Goal: Task Accomplishment & Management: Complete application form

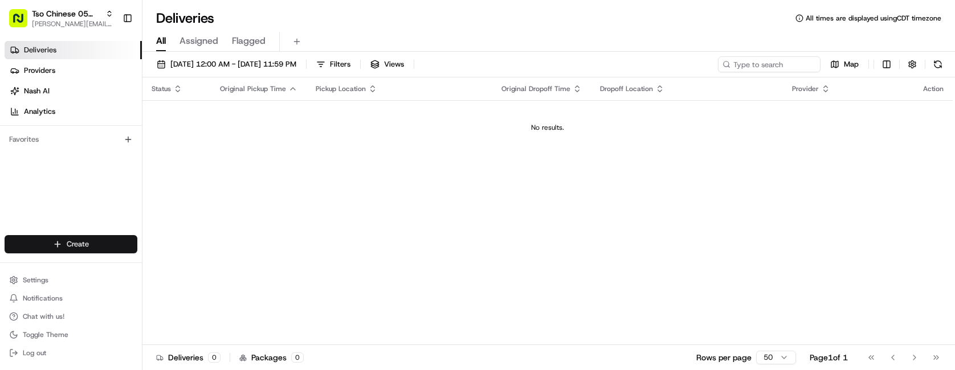
click at [92, 238] on html "Tso Chinese 05 Menchaca [EMAIL_ADDRESS][DOMAIN_NAME] Toggle Sidebar Deliveries …" at bounding box center [477, 185] width 955 height 370
click at [175, 258] on link "Delivery" at bounding box center [205, 265] width 127 height 21
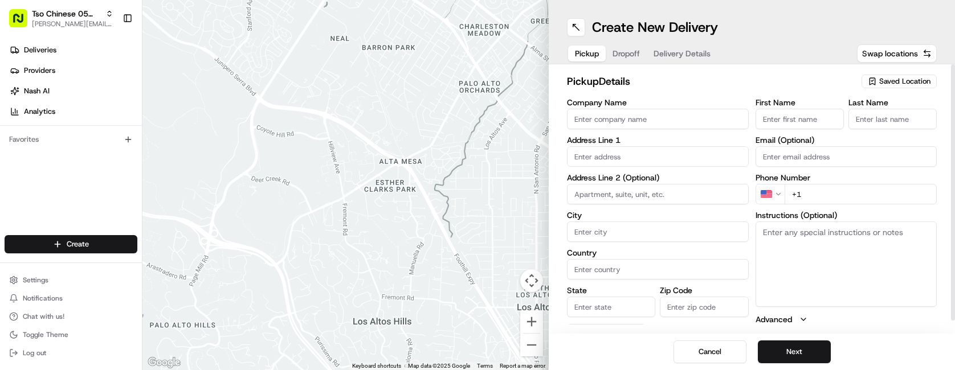
click at [899, 79] on span "Saved Location" at bounding box center [904, 81] width 51 height 10
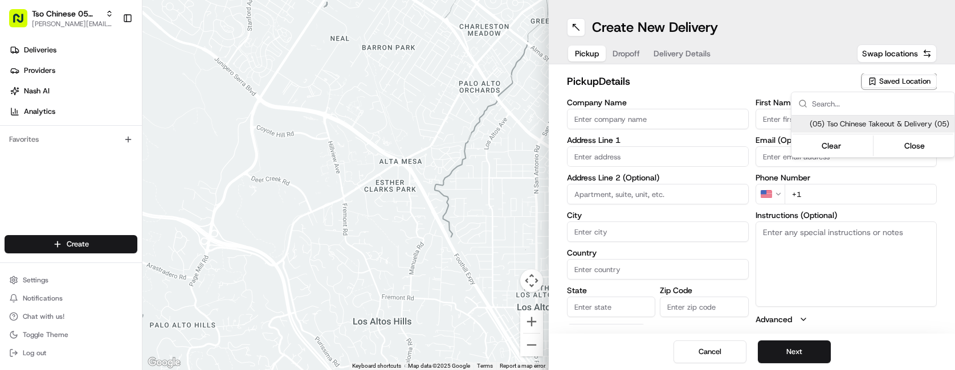
click at [881, 123] on span "(05) Tso Chinese Takeout & Delivery (05)" at bounding box center [880, 124] width 140 height 10
type input "(05) Tso Chinese Takeout & Delivery"
type input "[STREET_ADDRESS][PERSON_NAME]"
type input "Ste 100"
type input "Austin"
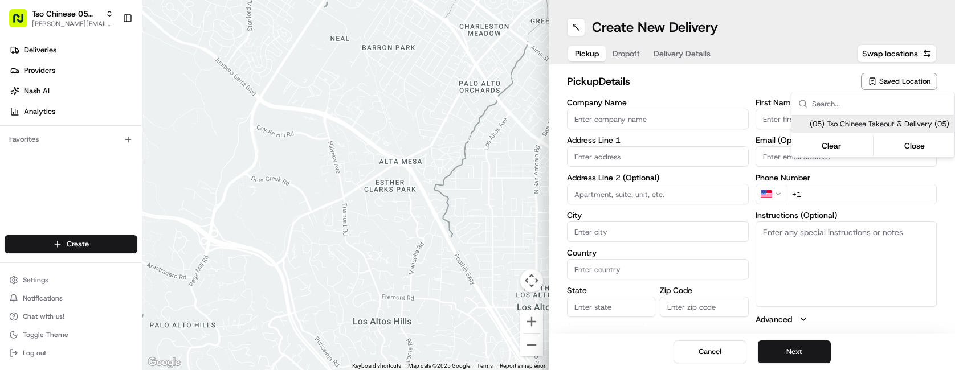
type input "US"
type input "[GEOGRAPHIC_DATA]"
type input "78748"
type input "Tso Chinese"
type input "[PERSON_NAME] Manager"
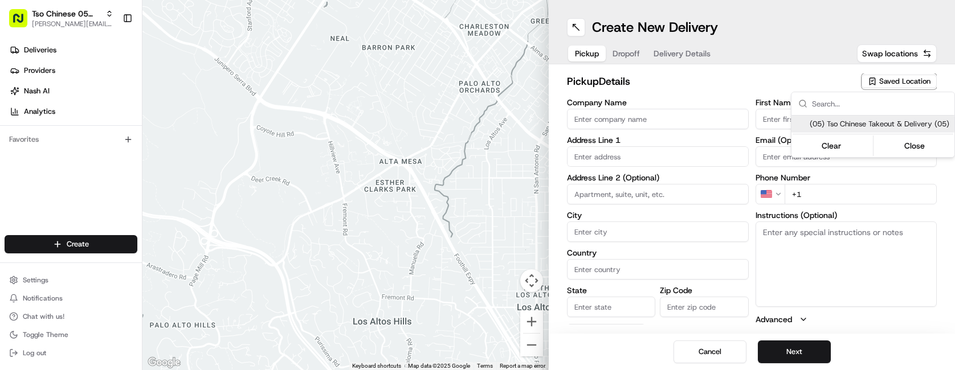
type input "[EMAIL_ADDRESS][DOMAIN_NAME]"
type input "[PHONE_NUMBER]"
type textarea "Submit a picture displaying address & food as Proof of Delivery. Envía una foto…"
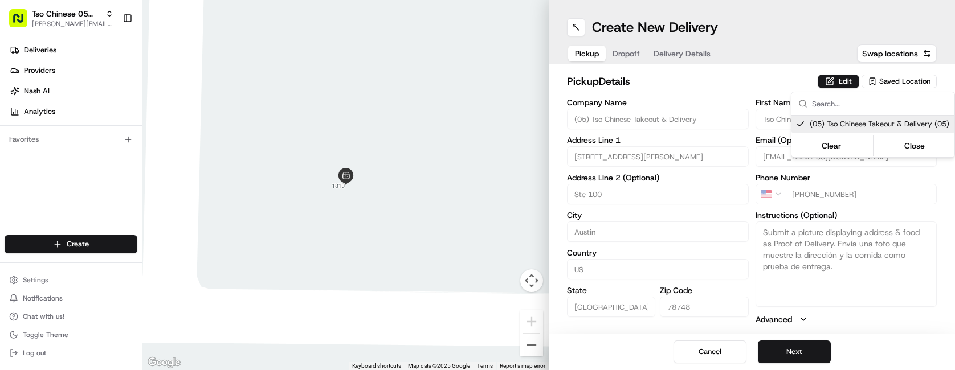
click at [673, 71] on html "Tso Chinese 05 Menchaca [EMAIL_ADDRESS][DOMAIN_NAME] Toggle Sidebar Deliveries …" at bounding box center [477, 185] width 955 height 370
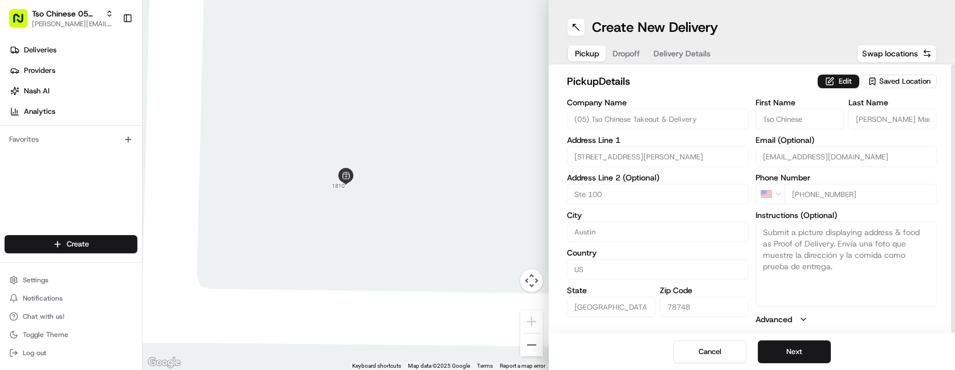
click at [629, 56] on span "Dropoff" at bounding box center [626, 53] width 27 height 11
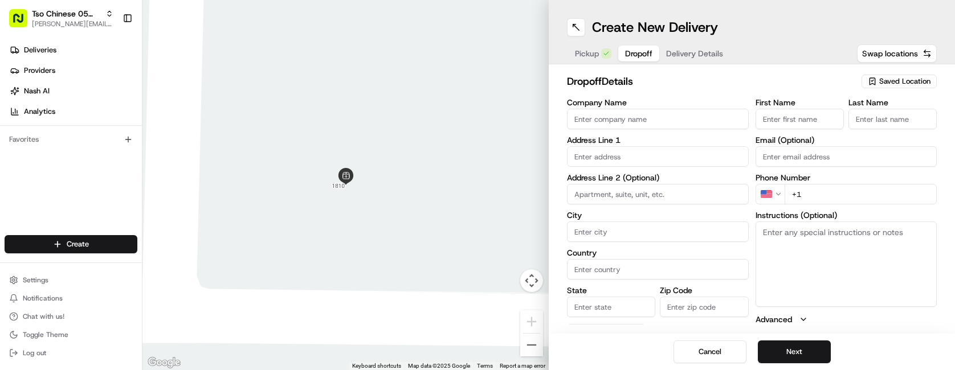
click at [596, 61] on button "Pickup" at bounding box center [593, 54] width 50 height 16
